Goal: Communication & Community: Answer question/provide support

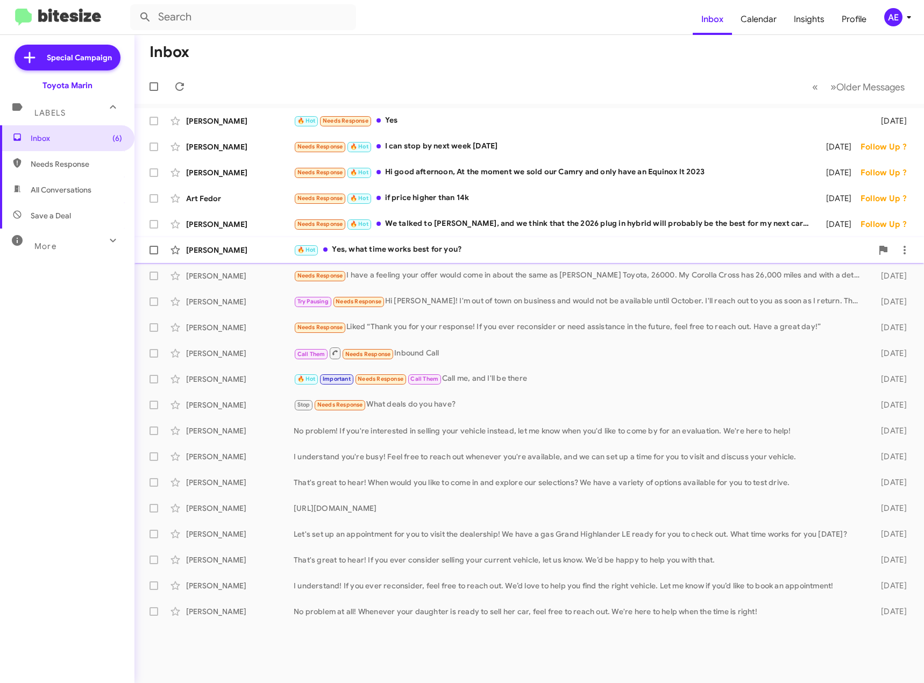
click at [440, 248] on div "🔥 Hot Yes, what time works best for you?" at bounding box center [583, 250] width 579 height 12
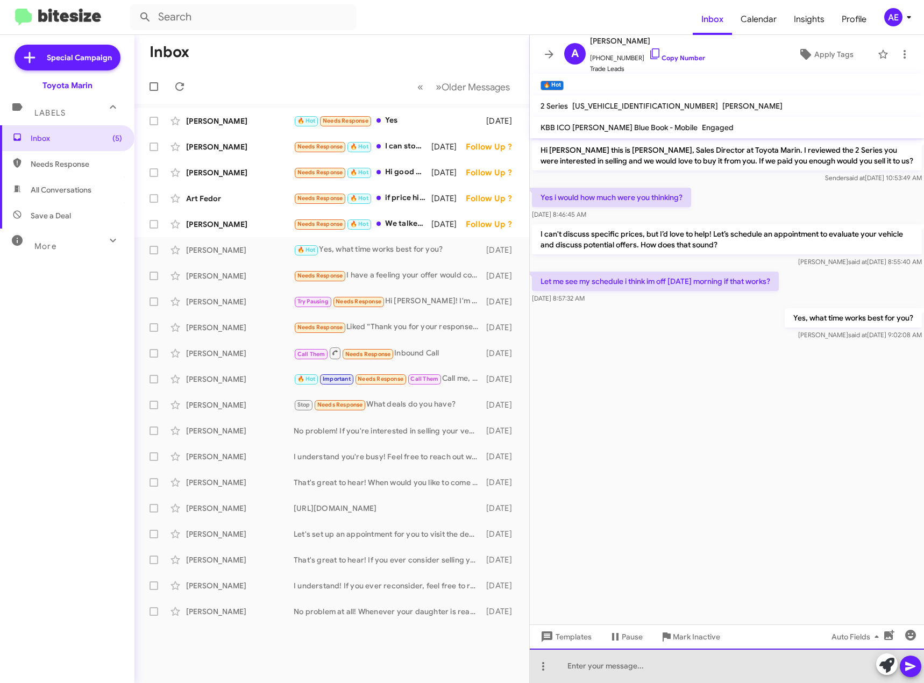
click at [646, 670] on div at bounding box center [727, 666] width 394 height 34
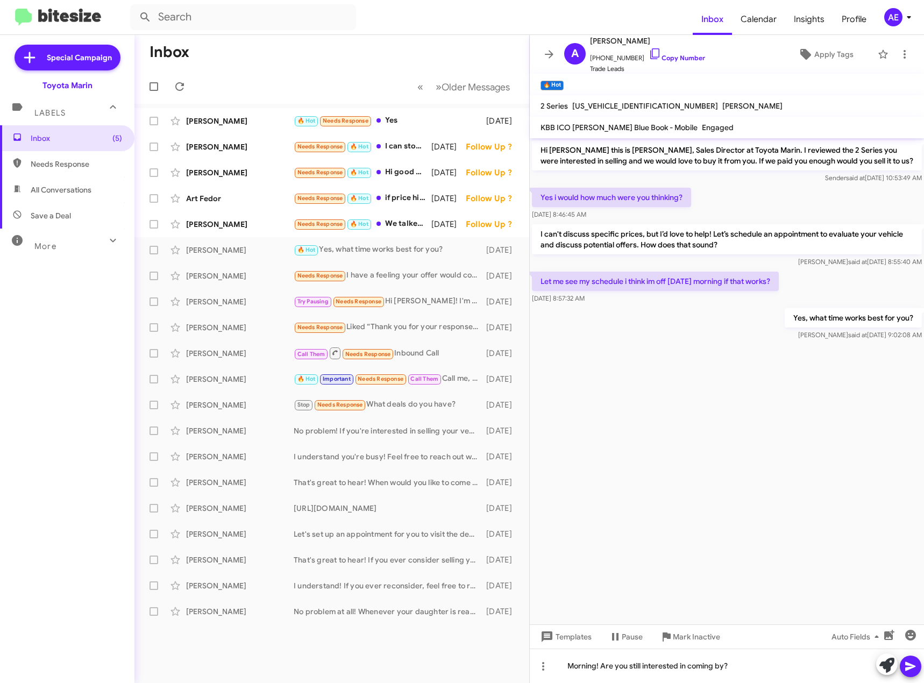
click at [907, 664] on icon at bounding box center [910, 666] width 10 height 9
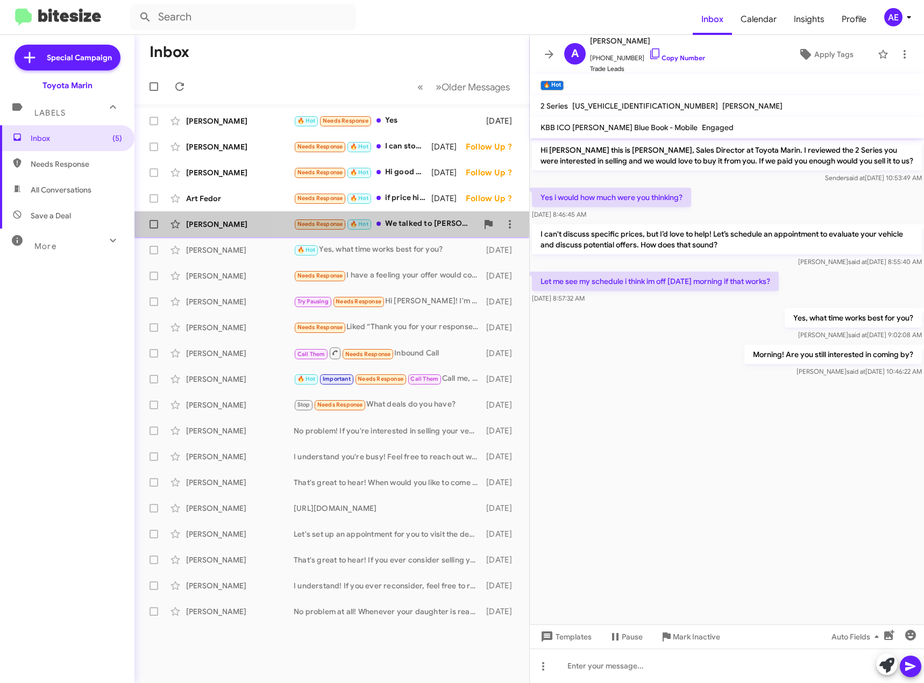
click at [401, 228] on div "Needs Response 🔥 Hot We talked to [PERSON_NAME], and we think that the 2026 plu…" at bounding box center [386, 224] width 184 height 12
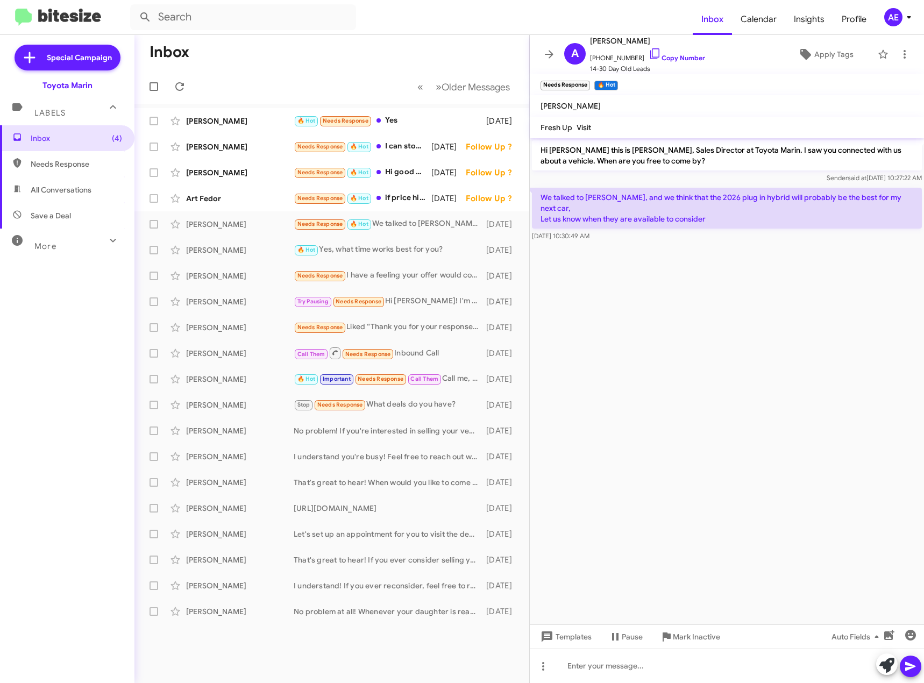
click at [766, 312] on cdk-virtual-scroll-viewport "Hi [PERSON_NAME] this is [PERSON_NAME], Sales Director at Toyota Marin. I saw y…" at bounding box center [727, 381] width 394 height 486
